Goal: Use online tool/utility: Use online tool/utility

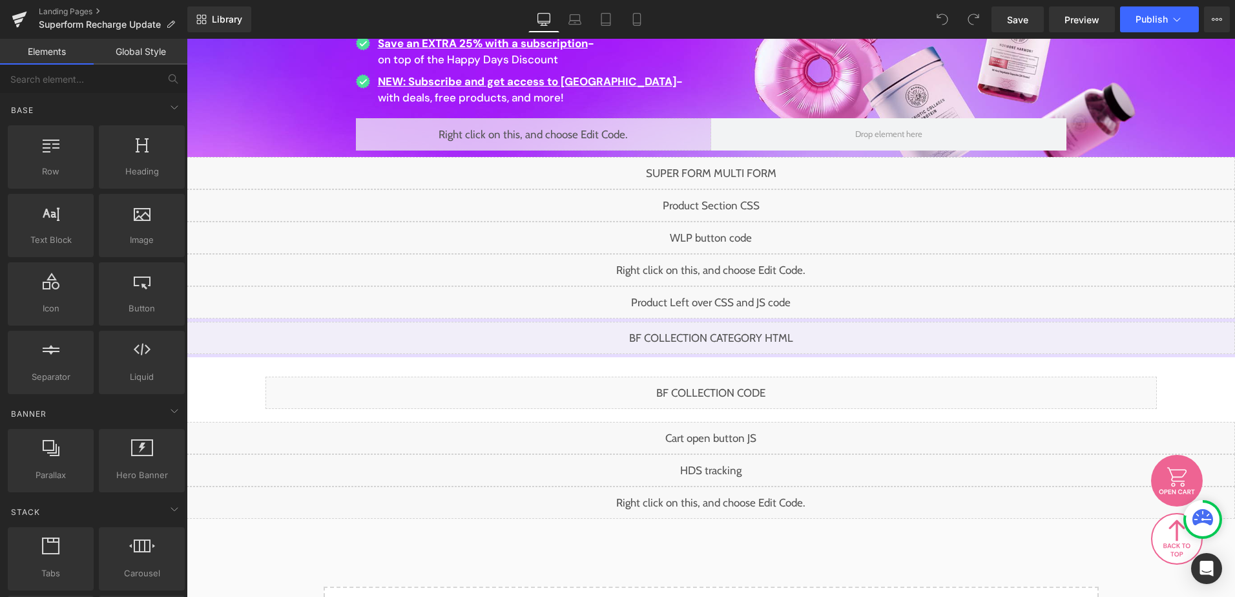
scroll to position [323, 0]
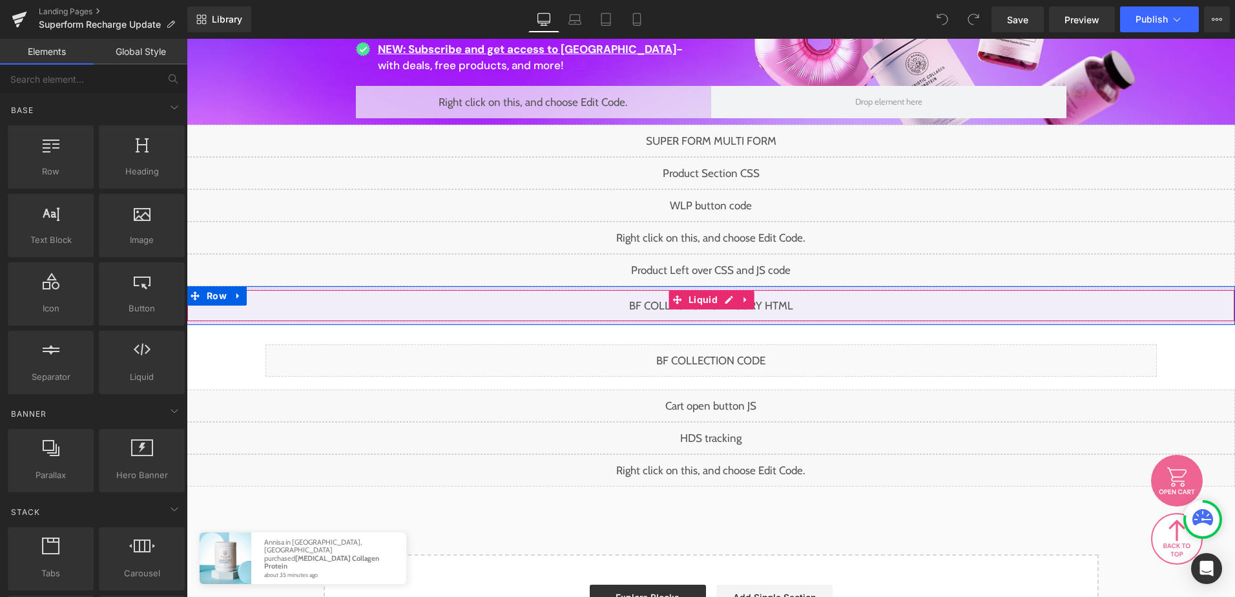
click at [718, 303] on div "Liquid" at bounding box center [711, 305] width 1048 height 32
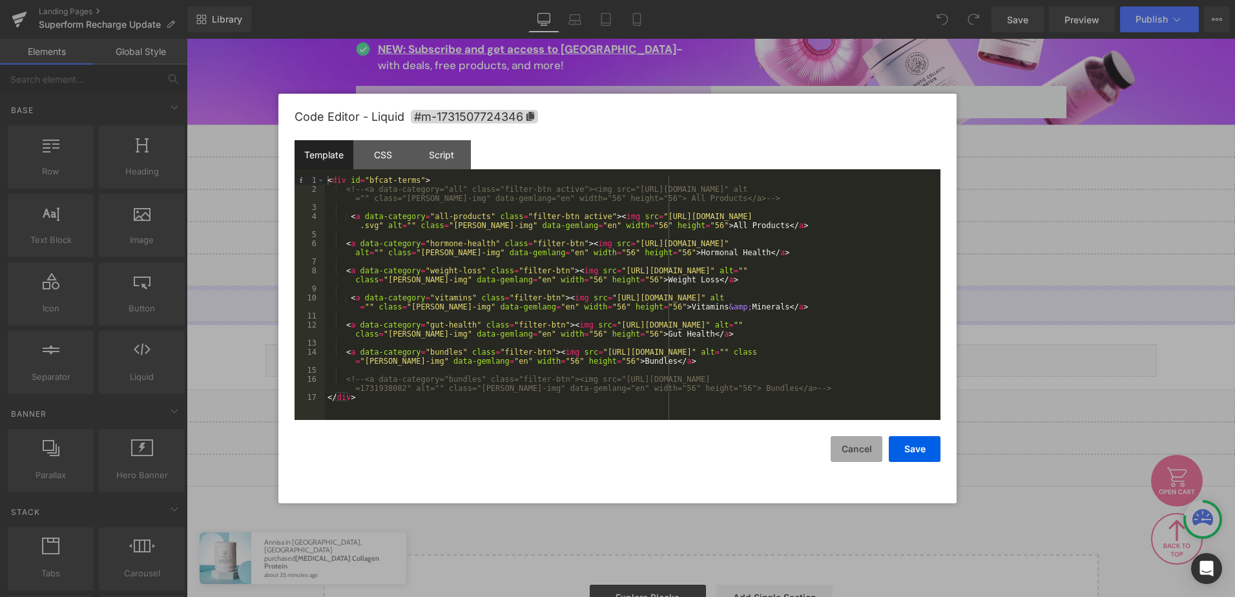
click at [848, 456] on button "Cancel" at bounding box center [857, 449] width 52 height 26
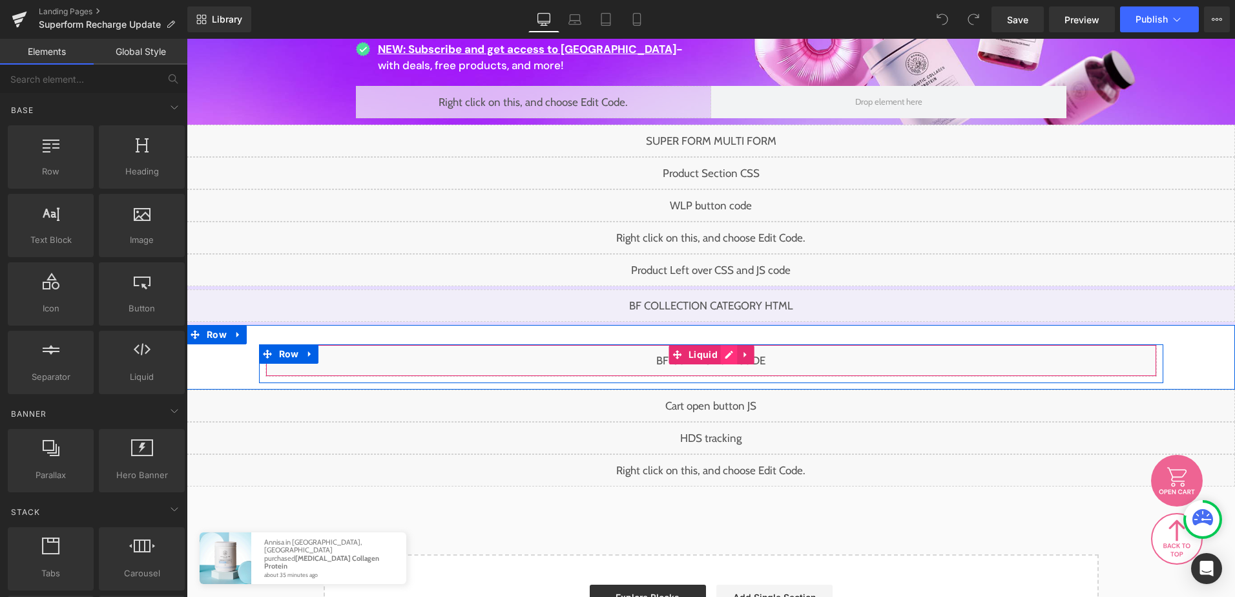
click at [720, 355] on div "Liquid" at bounding box center [710, 360] width 891 height 32
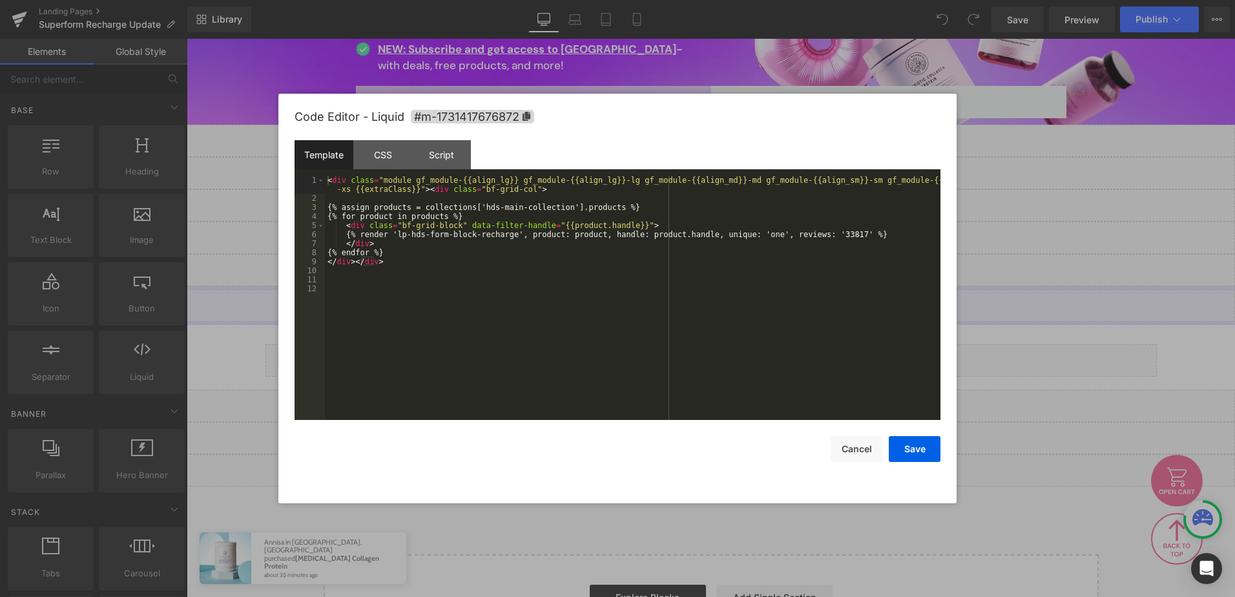
click at [548, 333] on div "< div class = "module gf_module-{{align_lg}} gf_module-{{align_lg}}-lg gf_modul…" at bounding box center [633, 311] width 616 height 271
click at [506, 277] on div "< div class = "module gf_module-{{align_lg}} gf_module-{{align_lg}}-lg gf_modul…" at bounding box center [633, 311] width 616 height 271
click at [853, 455] on button "Cancel" at bounding box center [857, 449] width 52 height 26
